Goal: Navigation & Orientation: Find specific page/section

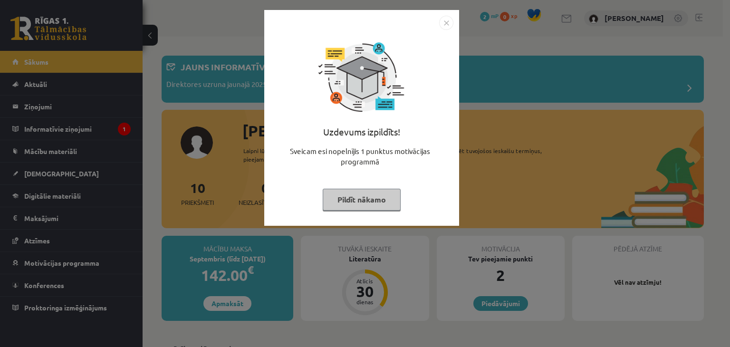
click at [383, 200] on button "Pildīt nākamo" at bounding box center [362, 200] width 78 height 22
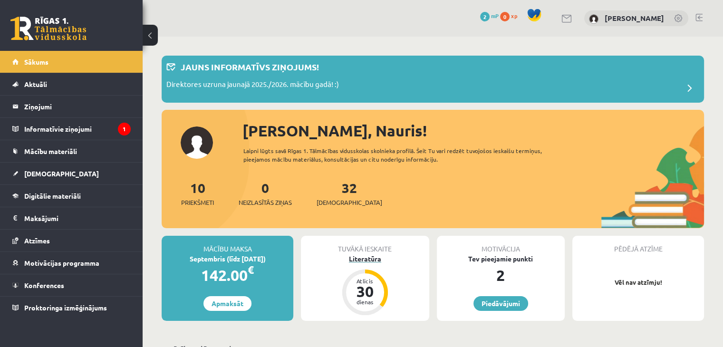
click at [371, 292] on div "30" at bounding box center [365, 291] width 29 height 15
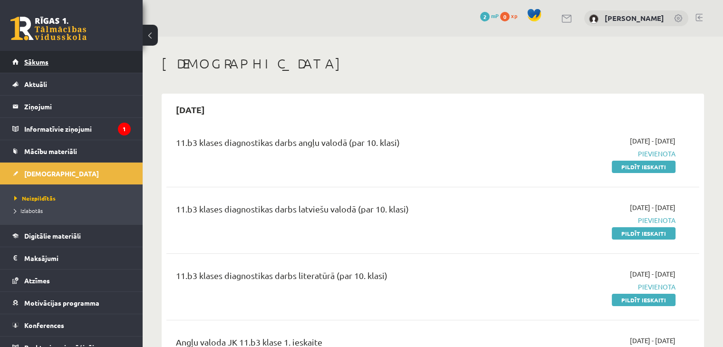
click at [49, 72] on link "Sākums" at bounding box center [71, 62] width 118 height 22
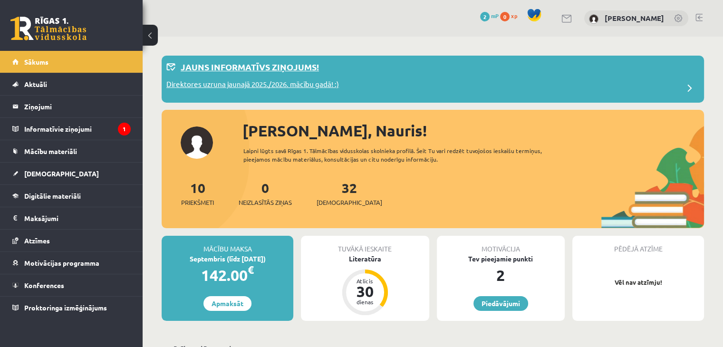
click at [293, 87] on p "Direktores uzruna jaunajā 2025./2026. mācību gadā! :)" at bounding box center [252, 85] width 172 height 13
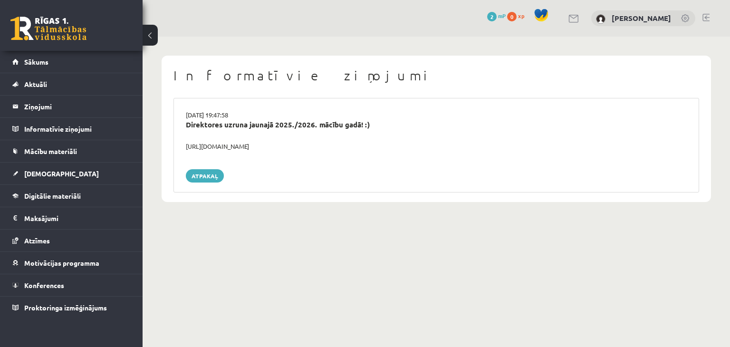
click at [238, 147] on div "https://youtube.com/shorts/lM8RsWyzCn4" at bounding box center [436, 147] width 515 height 10
drag, startPoint x: 306, startPoint y: 149, endPoint x: 183, endPoint y: 148, distance: 122.6
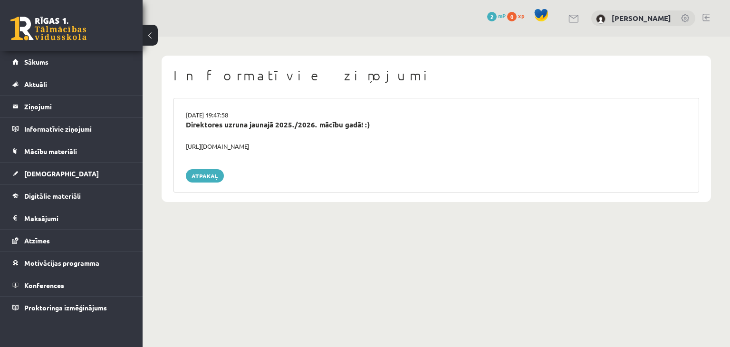
click at [183, 148] on div "https://youtube.com/shorts/lM8RsWyzCn4" at bounding box center [436, 147] width 515 height 10
copy div "https://youtube.com/shorts/lM8RsWyzCn4"
click at [79, 59] on link "Sākums" at bounding box center [71, 62] width 118 height 22
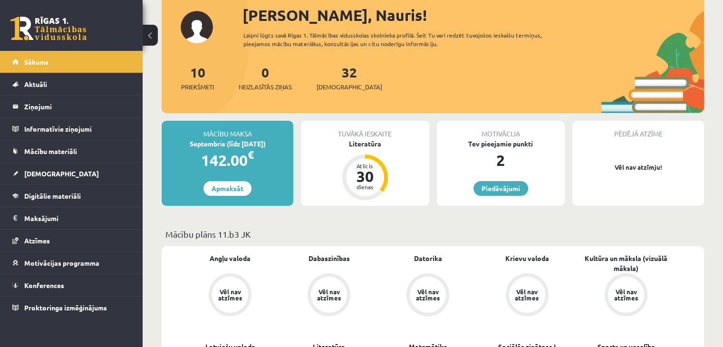
scroll to position [47, 0]
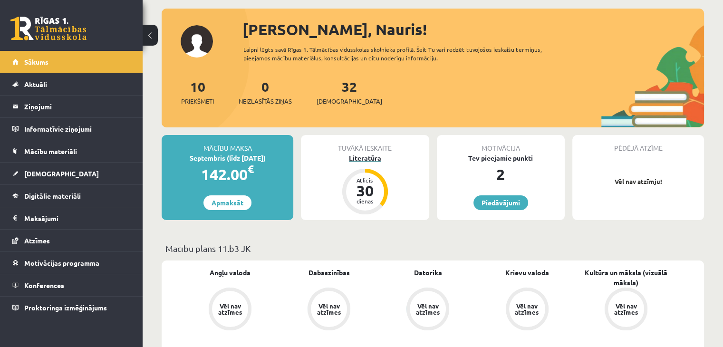
click at [376, 154] on div "Literatūra" at bounding box center [365, 158] width 128 height 10
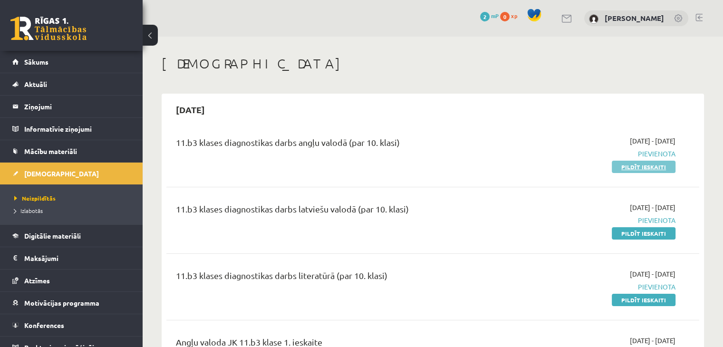
click at [625, 166] on link "Pildīt ieskaiti" at bounding box center [644, 167] width 64 height 12
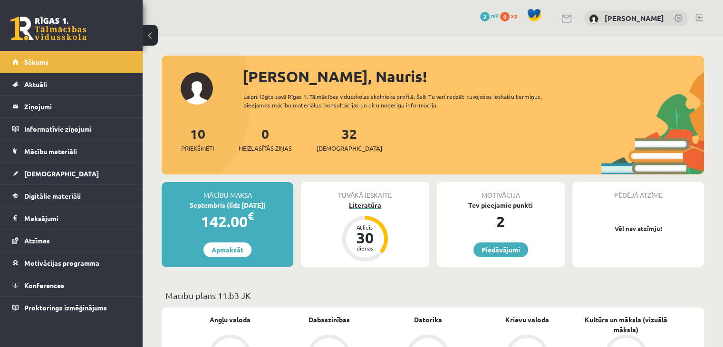
click at [364, 237] on div "30" at bounding box center [365, 237] width 29 height 15
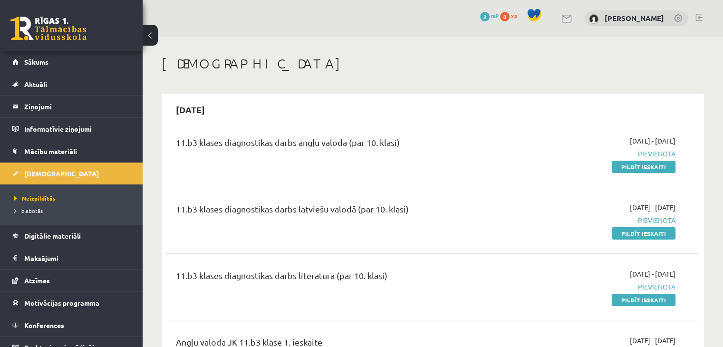
drag, startPoint x: 401, startPoint y: 143, endPoint x: 199, endPoint y: 147, distance: 202.0
click at [199, 147] on div "11.b3 klases diagnostikas darbs angļu valodā (par 10. klasi)" at bounding box center [340, 145] width 328 height 18
click at [176, 142] on div "11.b3 klases diagnostikas darbs angļu valodā (par 10. klasi)" at bounding box center [340, 145] width 328 height 18
drag, startPoint x: 176, startPoint y: 142, endPoint x: 399, endPoint y: 139, distance: 222.9
click at [399, 139] on div "11.b3 klases diagnostikas darbs angļu valodā (par 10. klasi)" at bounding box center [340, 145] width 328 height 18
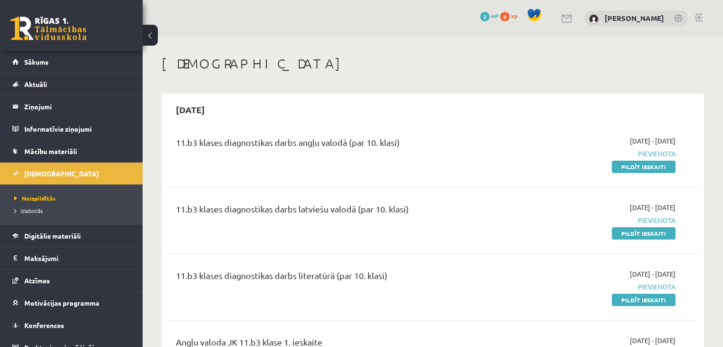
copy div "11.b3 klases diagnostikas darbs angļu valodā (par 10. klasi)"
click at [62, 236] on span "Digitālie materiāli" at bounding box center [52, 235] width 57 height 9
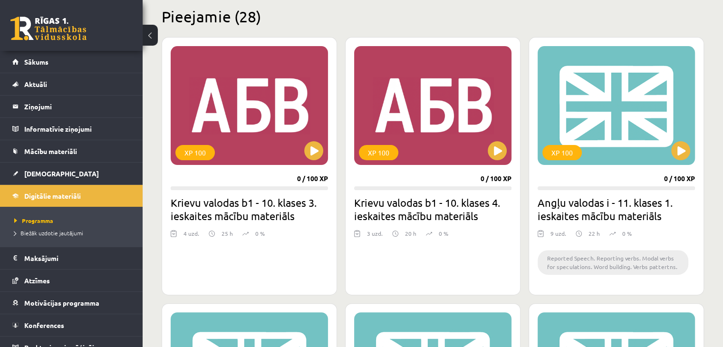
scroll to position [216, 0]
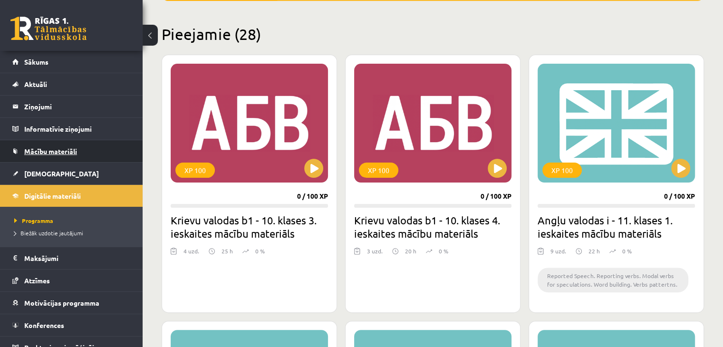
click at [49, 156] on link "Mācību materiāli" at bounding box center [71, 151] width 118 height 22
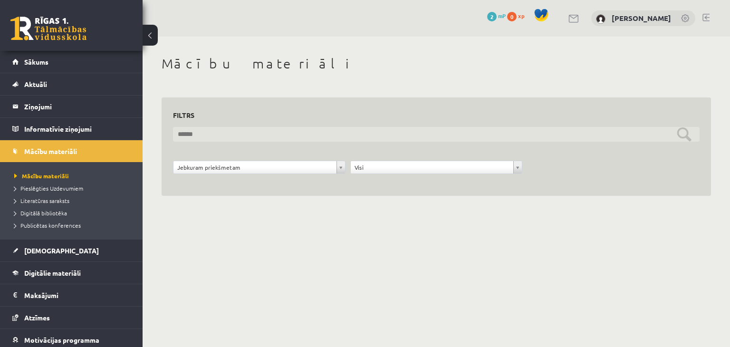
click at [226, 135] on input "text" at bounding box center [436, 134] width 526 height 15
paste input "**********"
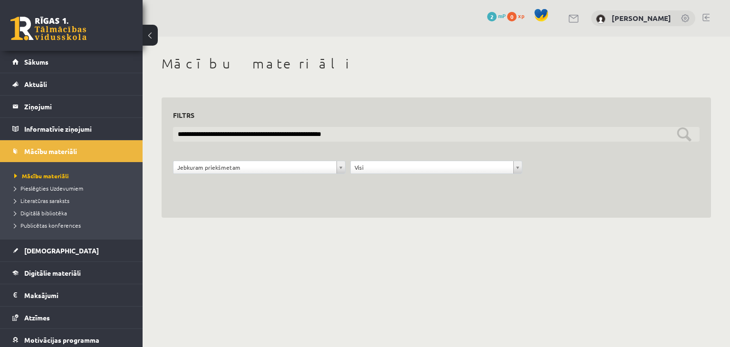
type input "**********"
click at [684, 136] on input "**********" at bounding box center [436, 134] width 526 height 15
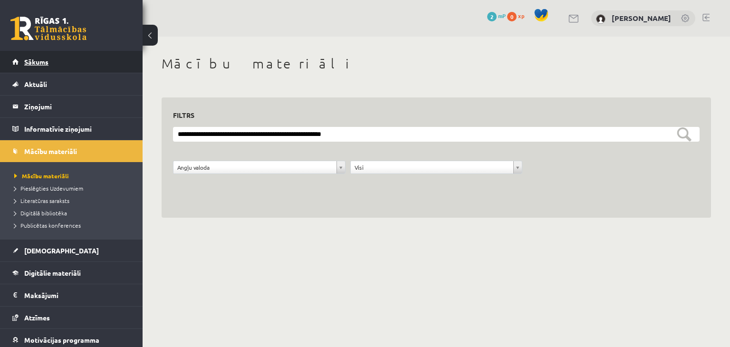
click at [49, 64] on link "Sākums" at bounding box center [71, 62] width 118 height 22
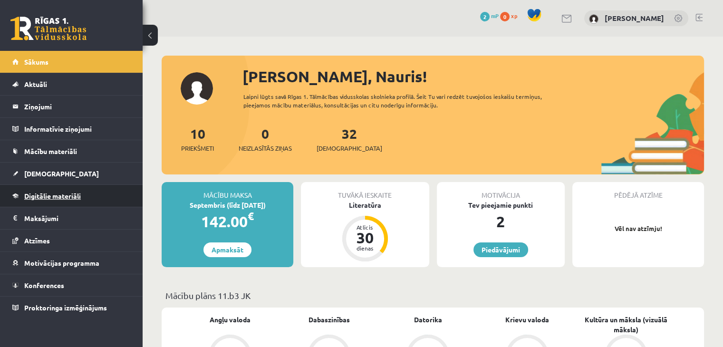
click at [52, 189] on link "Digitālie materiāli" at bounding box center [71, 196] width 118 height 22
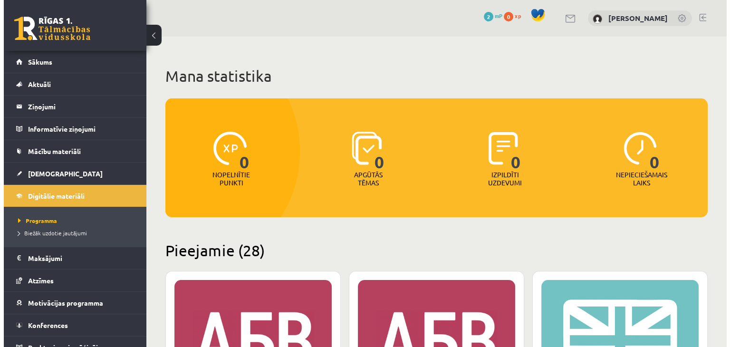
scroll to position [10, 0]
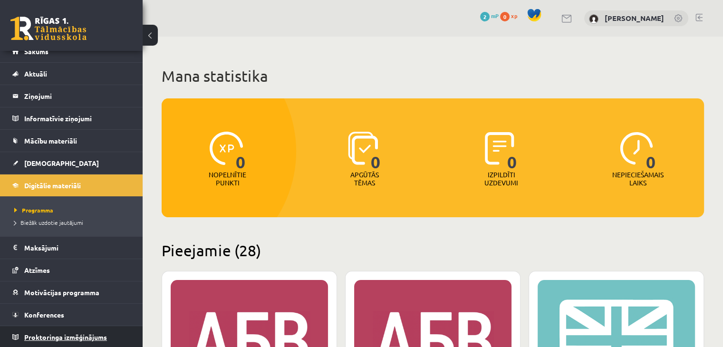
click at [56, 337] on span "Proktoringa izmēģinājums" at bounding box center [65, 337] width 83 height 9
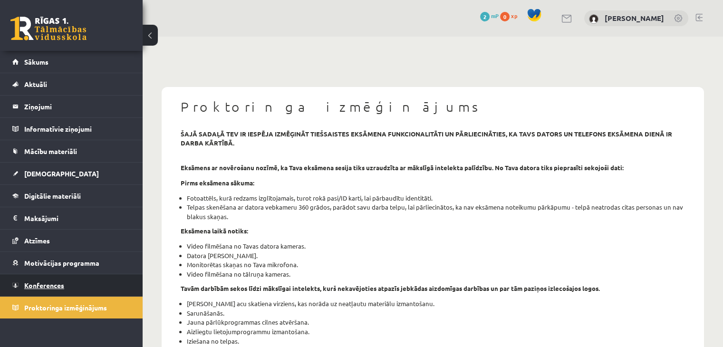
click at [57, 284] on span "Konferences" at bounding box center [44, 285] width 40 height 9
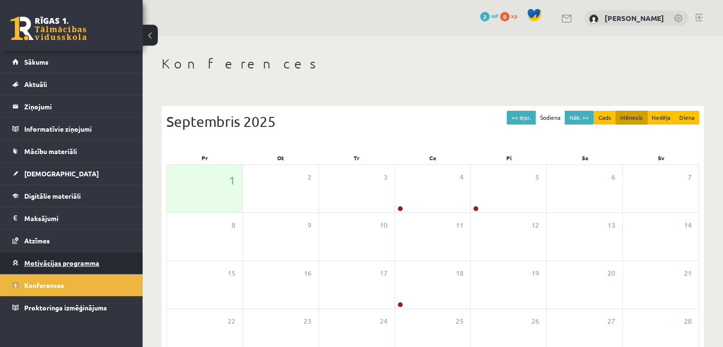
click at [66, 266] on link "Motivācijas programma" at bounding box center [71, 263] width 118 height 22
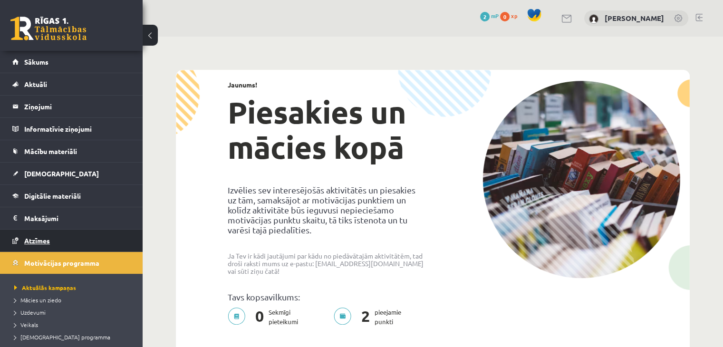
click at [42, 237] on span "Atzīmes" at bounding box center [37, 240] width 26 height 9
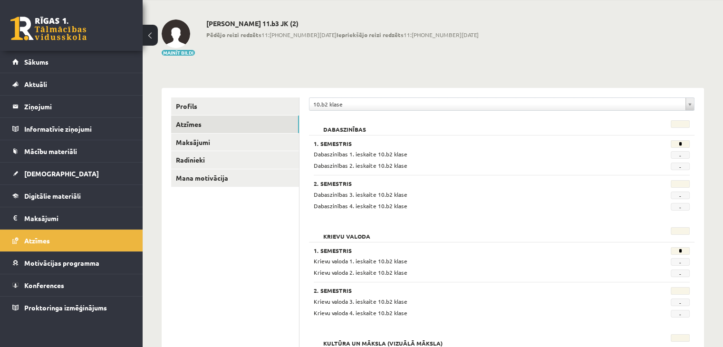
scroll to position [12, 0]
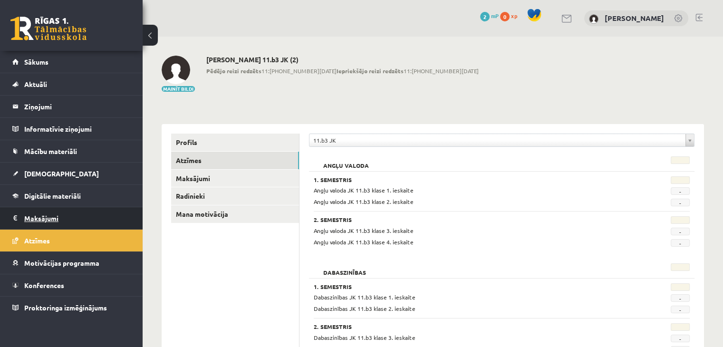
click at [51, 215] on legend "Maksājumi 0" at bounding box center [77, 218] width 106 height 22
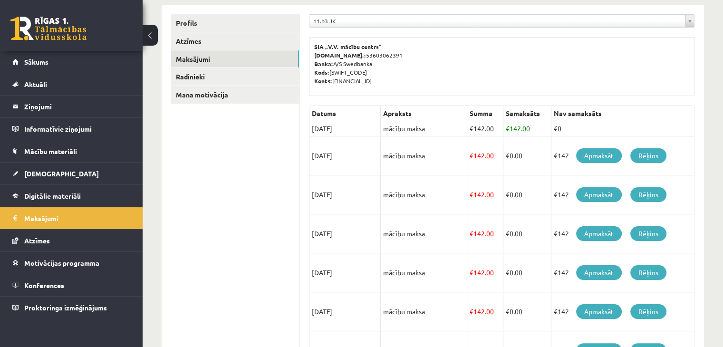
scroll to position [115, 0]
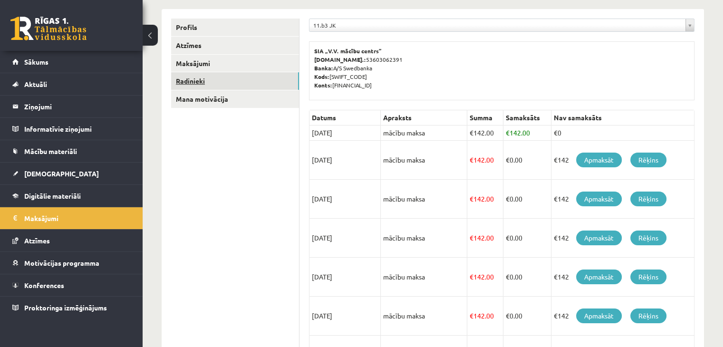
click at [231, 82] on link "Radinieki" at bounding box center [235, 81] width 128 height 18
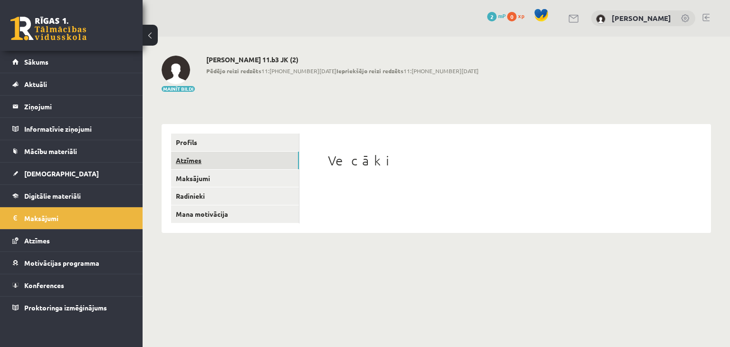
click at [239, 163] on link "Atzīmes" at bounding box center [235, 161] width 128 height 18
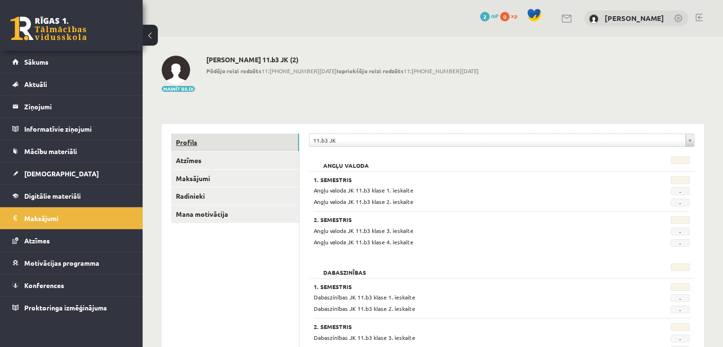
click at [250, 150] on link "Profils" at bounding box center [235, 143] width 128 height 18
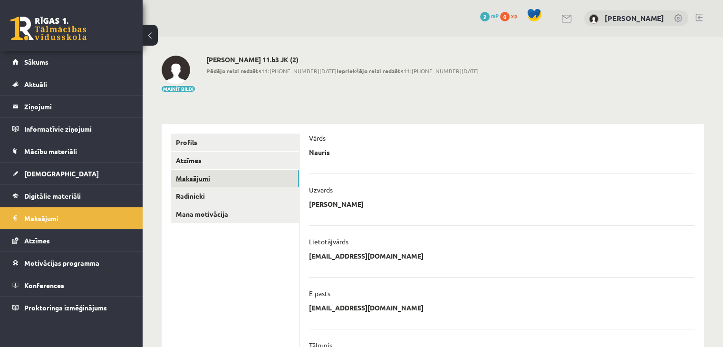
click at [257, 178] on link "Maksājumi" at bounding box center [235, 179] width 128 height 18
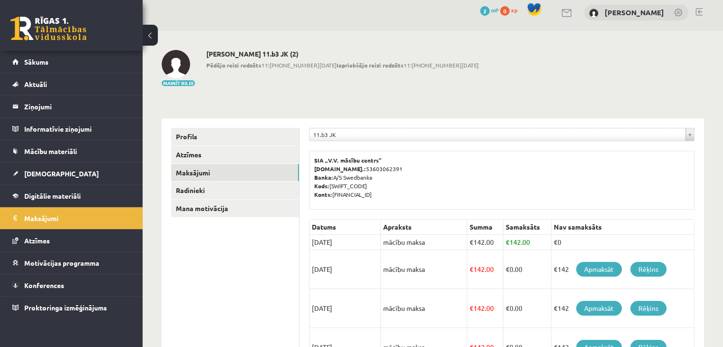
scroll to position [0, 0]
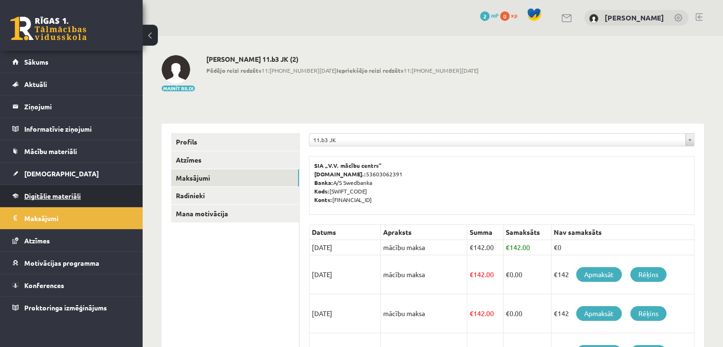
click at [67, 198] on span "Digitālie materiāli" at bounding box center [52, 195] width 57 height 9
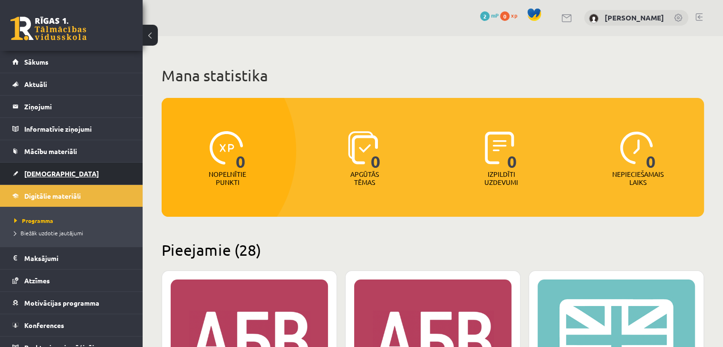
click at [41, 174] on span "[DEMOGRAPHIC_DATA]" at bounding box center [61, 173] width 75 height 9
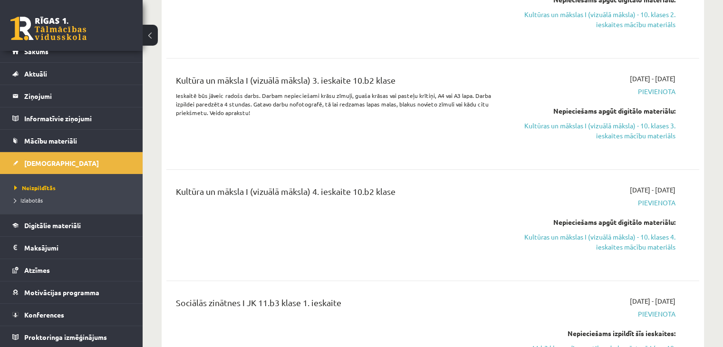
scroll to position [4583, 0]
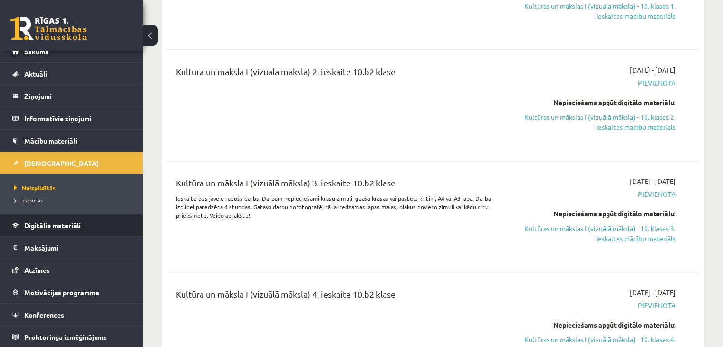
click at [65, 221] on span "Digitālie materiāli" at bounding box center [52, 225] width 57 height 9
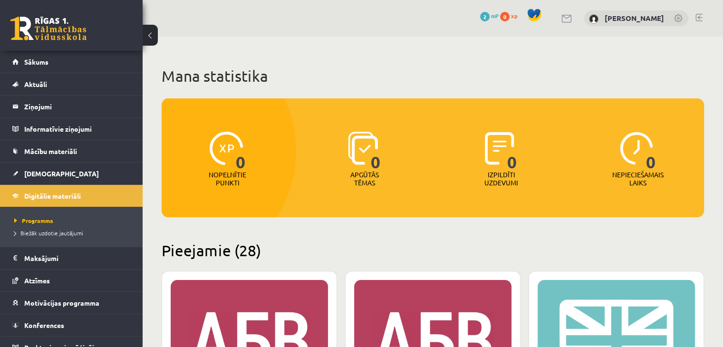
click at [487, 17] on span "2" at bounding box center [485, 17] width 10 height 10
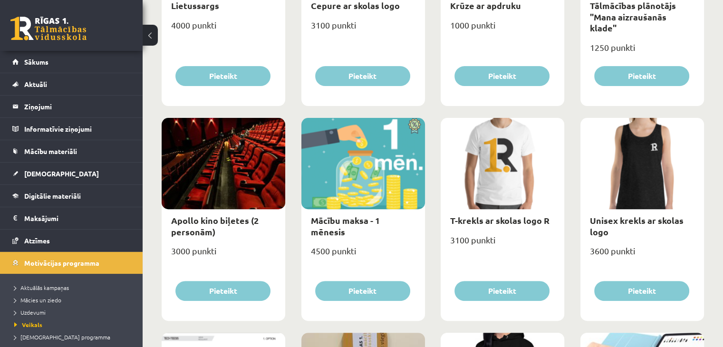
scroll to position [257, 0]
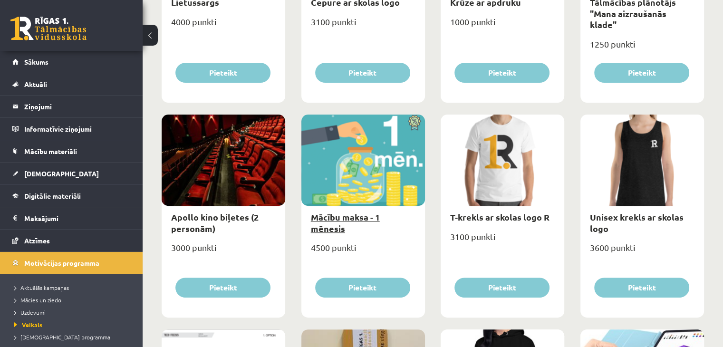
click at [366, 216] on link "Mācību maksa - 1 mēnesis" at bounding box center [345, 222] width 69 height 22
type input "*"
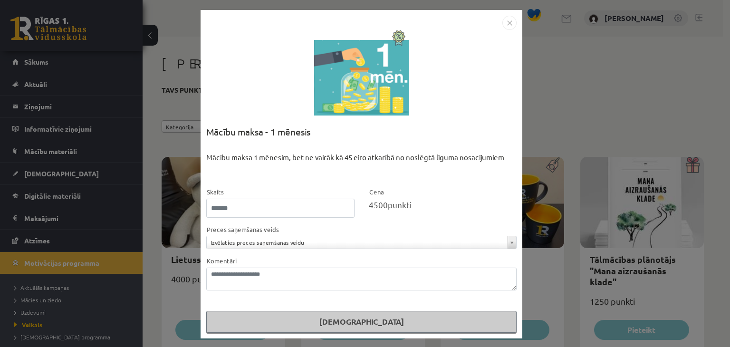
click at [505, 23] on img "Close" at bounding box center [509, 23] width 14 height 14
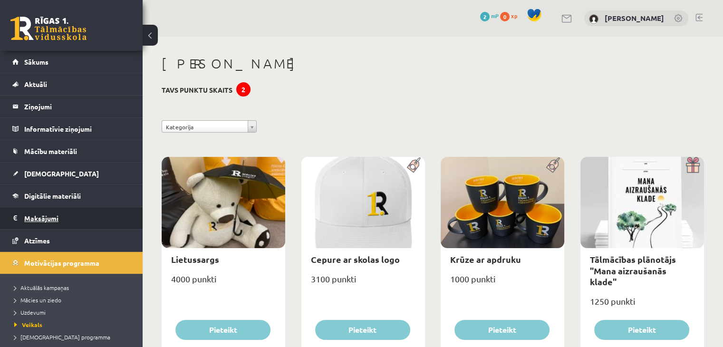
click at [40, 221] on legend "Maksājumi 0" at bounding box center [77, 218] width 106 height 22
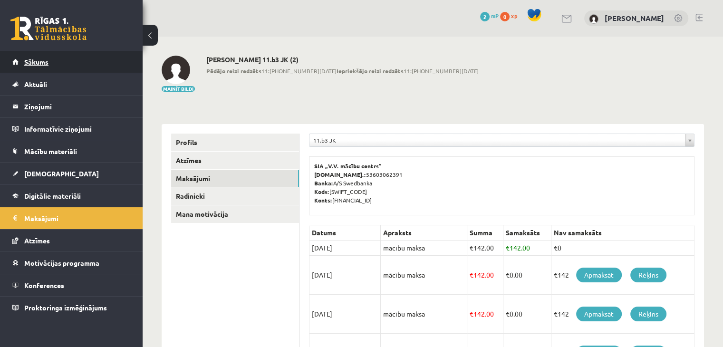
click at [36, 63] on span "Sākums" at bounding box center [36, 61] width 24 height 9
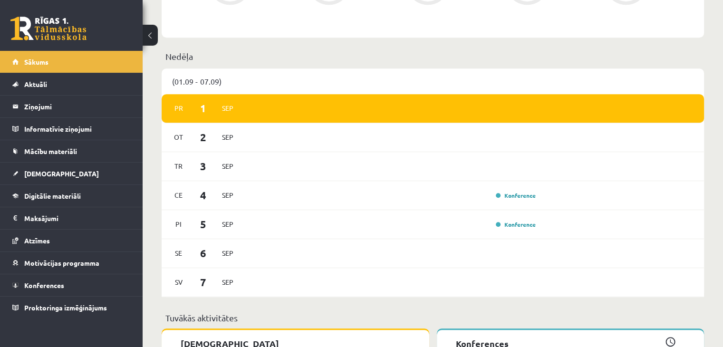
scroll to position [506, 0]
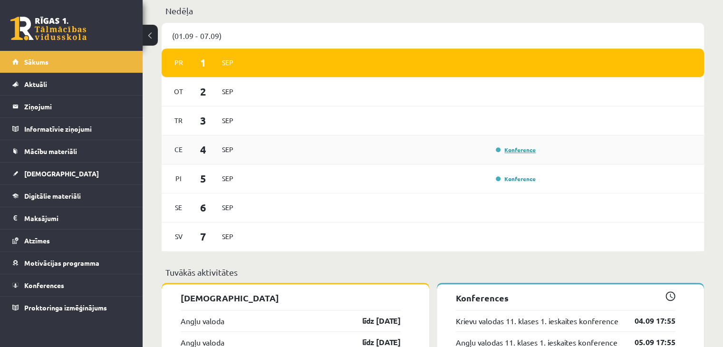
click at [516, 152] on link "Konference" at bounding box center [516, 150] width 40 height 8
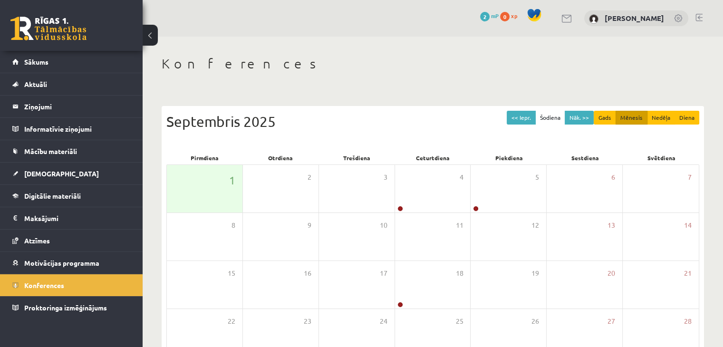
click at [51, 40] on div "0 Dāvanas 2 mP 0 xp" at bounding box center [71, 25] width 143 height 51
click at [50, 31] on link at bounding box center [48, 29] width 76 height 24
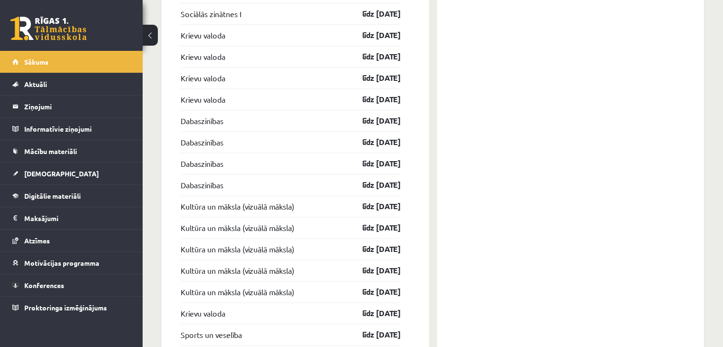
scroll to position [1721, 0]
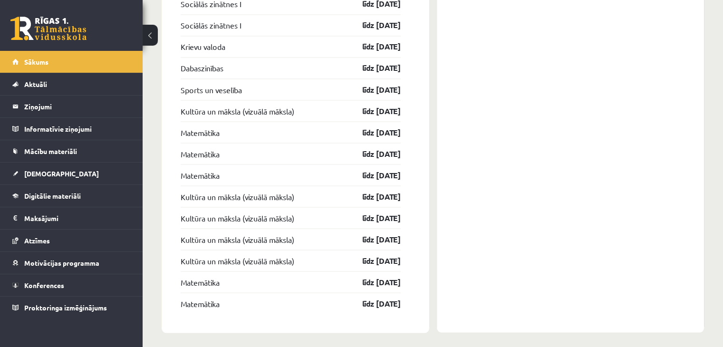
click at [365, 164] on div "Matemātika līdz [DATE]" at bounding box center [291, 174] width 220 height 21
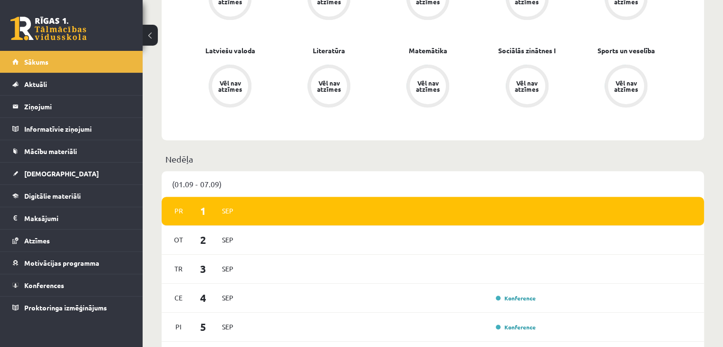
scroll to position [0, 0]
